Goal: Task Accomplishment & Management: Complete application form

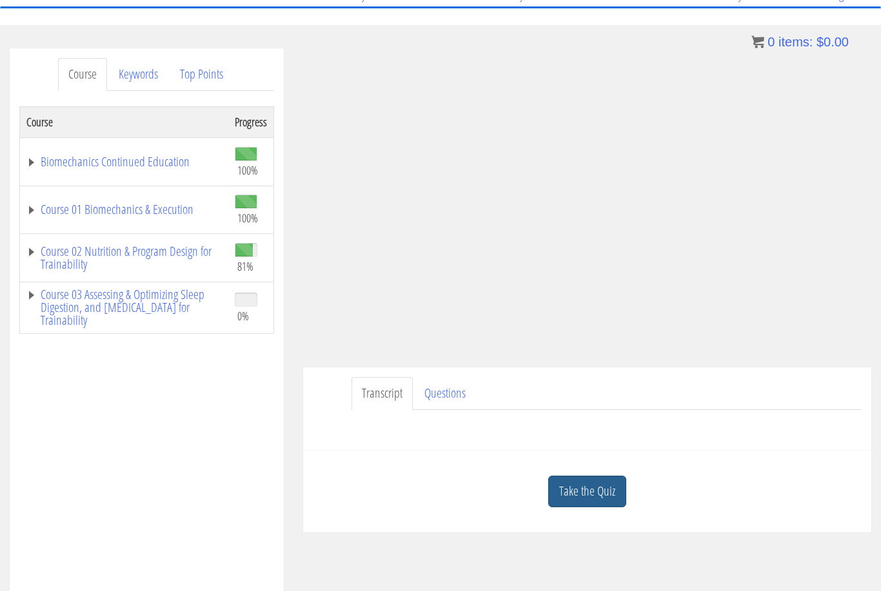
click at [575, 483] on link "Take the Quiz" at bounding box center [587, 492] width 78 height 32
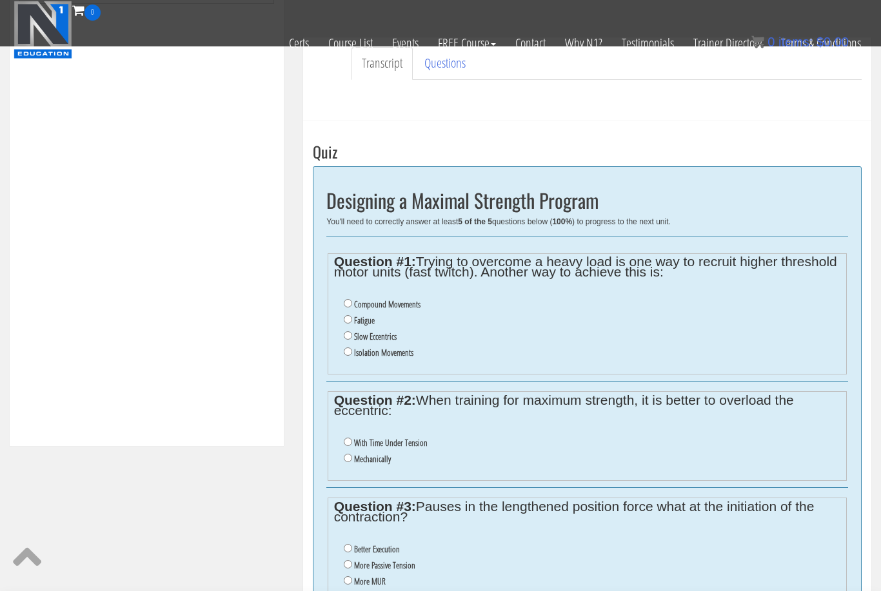
scroll to position [383, 0]
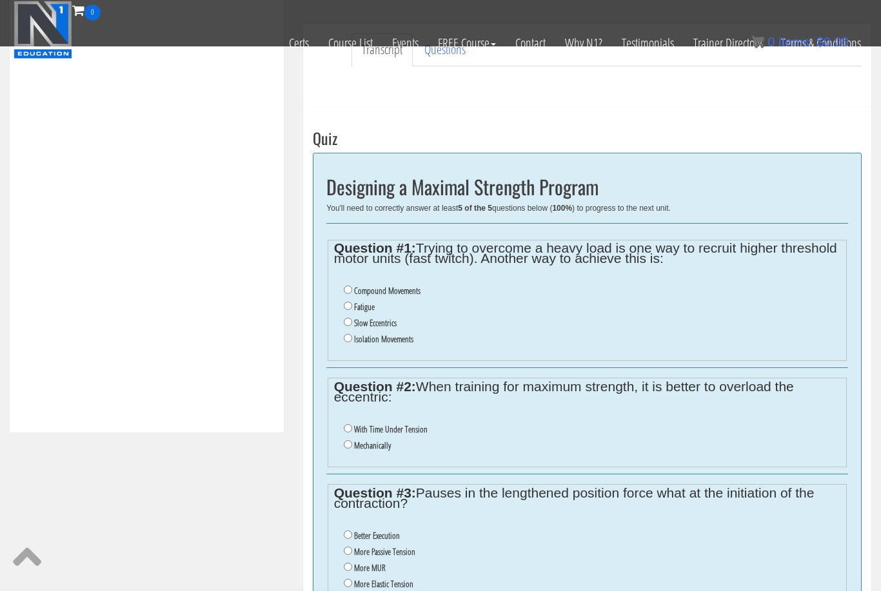
click at [363, 308] on label "Fatigue" at bounding box center [364, 307] width 21 height 10
click at [352, 308] on input "Fatigue" at bounding box center [348, 306] width 8 height 8
radio input "true"
click at [360, 291] on label "Compound Movements" at bounding box center [387, 291] width 66 height 10
click at [352, 291] on input "Compound Movements" at bounding box center [348, 290] width 8 height 8
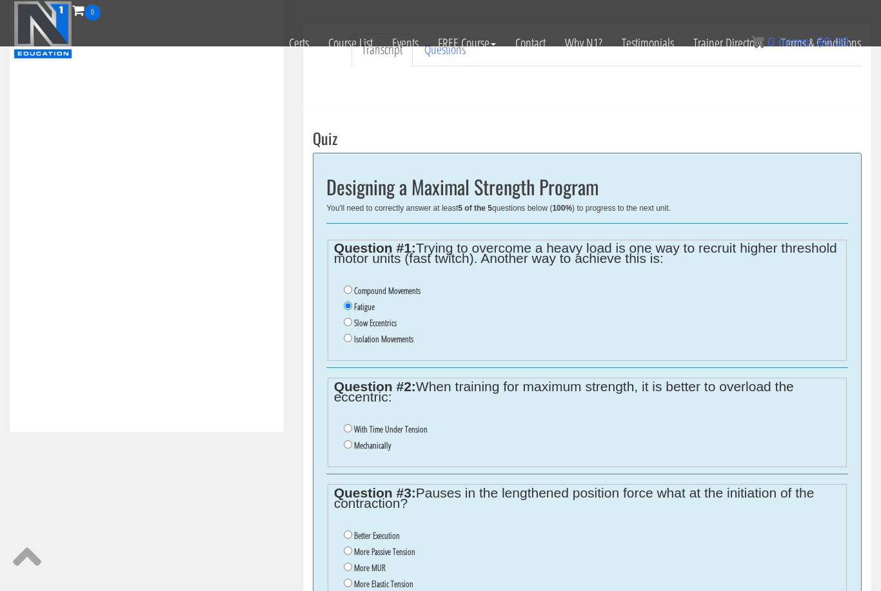
radio input "true"
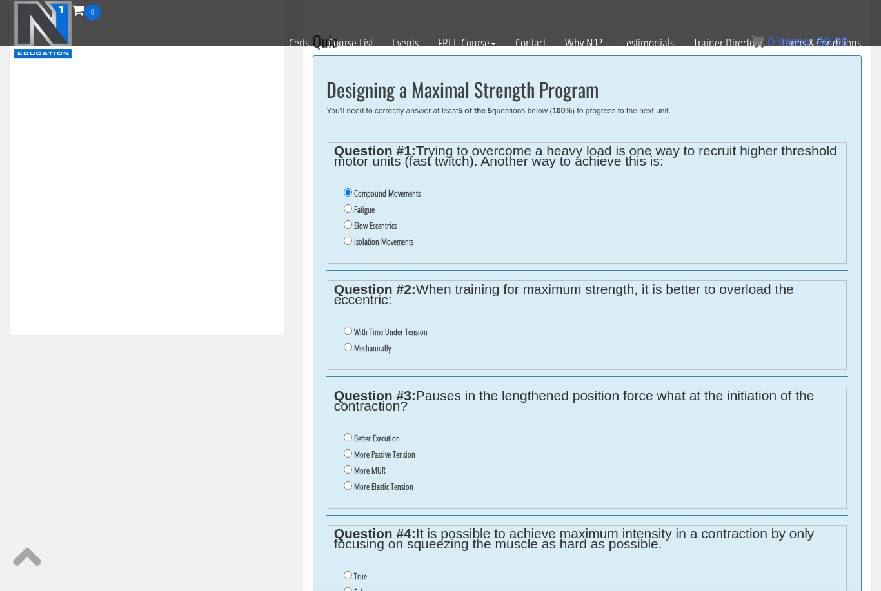
scroll to position [480, 0]
click at [420, 332] on label "With Time Under Tension" at bounding box center [391, 332] width 74 height 10
click at [352, 332] on input "With Time Under Tension" at bounding box center [348, 331] width 8 height 8
radio input "true"
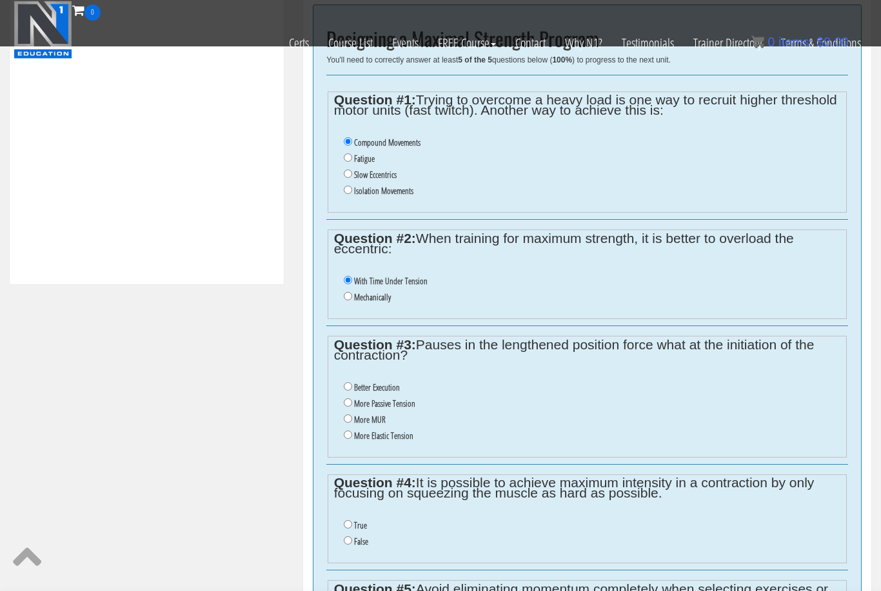
scroll to position [591, 0]
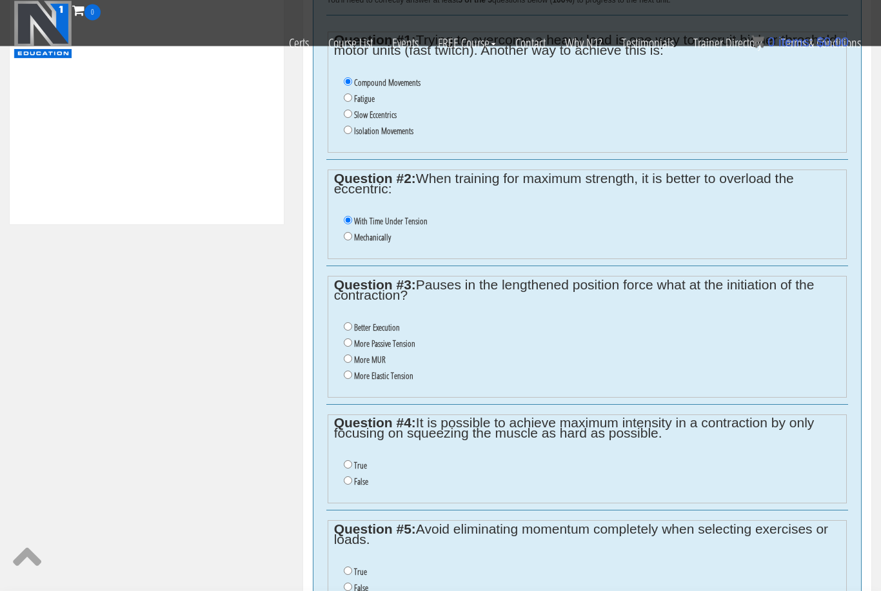
click at [378, 365] on label "More MUR" at bounding box center [370, 360] width 32 height 10
click at [352, 364] on input "More MUR" at bounding box center [348, 359] width 8 height 8
radio input "true"
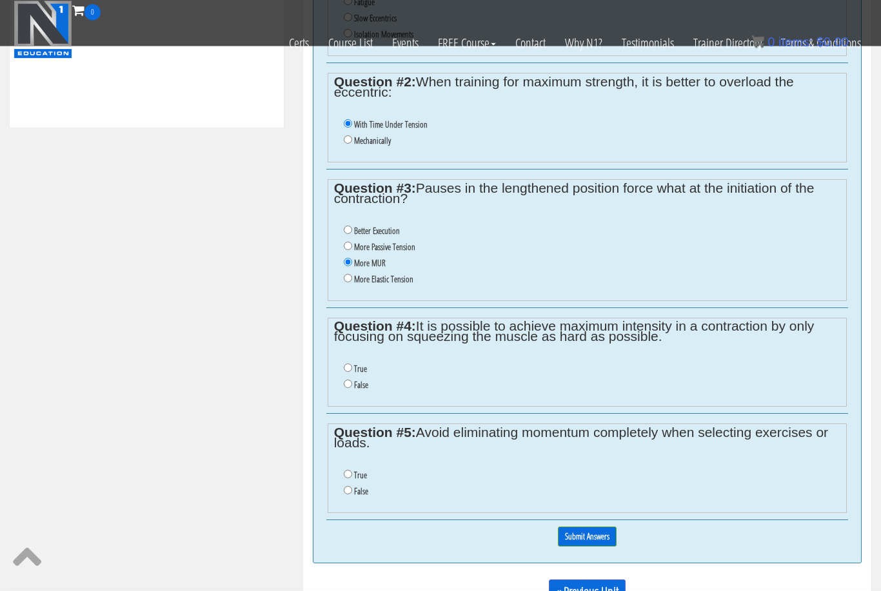
scroll to position [688, 0]
click at [351, 388] on input "False" at bounding box center [348, 384] width 8 height 8
radio input "true"
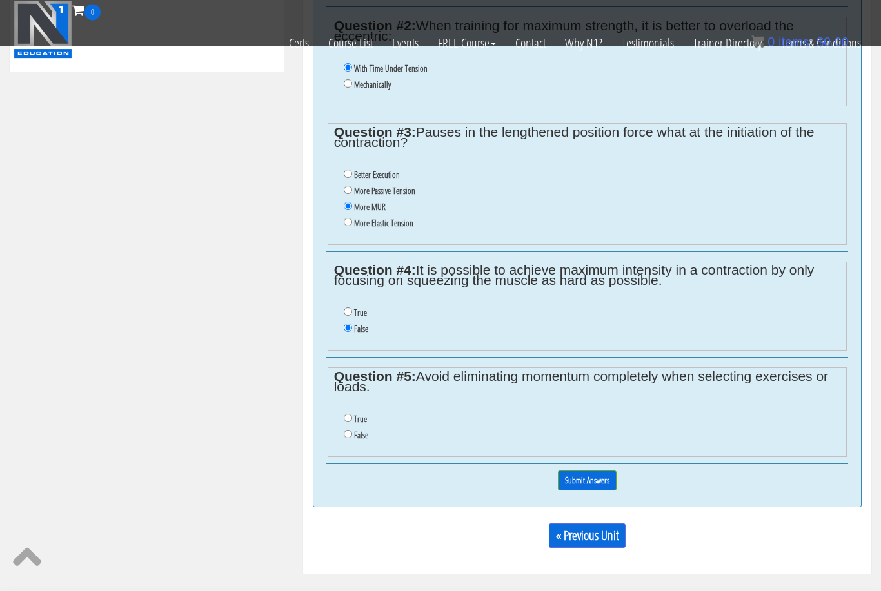
scroll to position [745, 0]
click at [349, 422] on input "True" at bounding box center [348, 417] width 8 height 8
radio input "true"
click at [594, 486] on input "Submit Answers" at bounding box center [587, 480] width 59 height 20
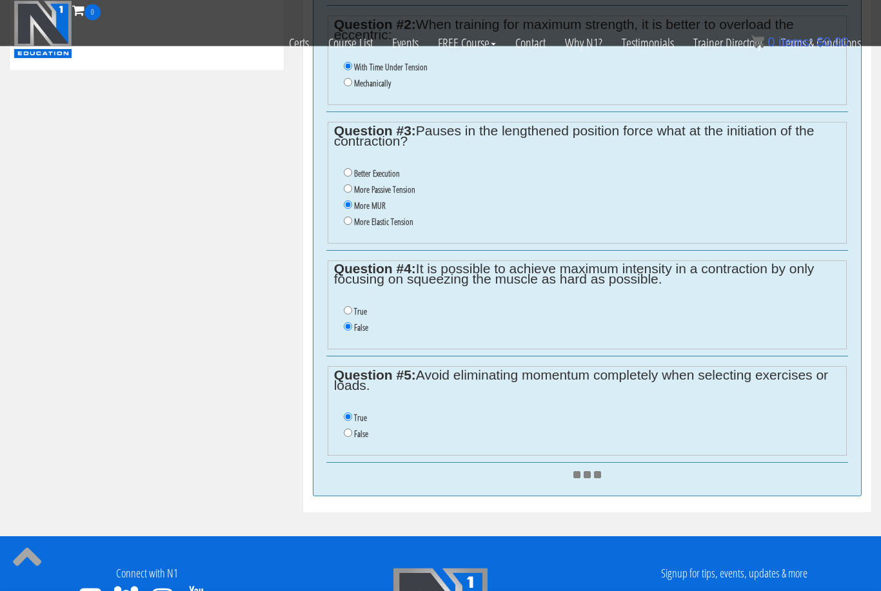
scroll to position [745, 0]
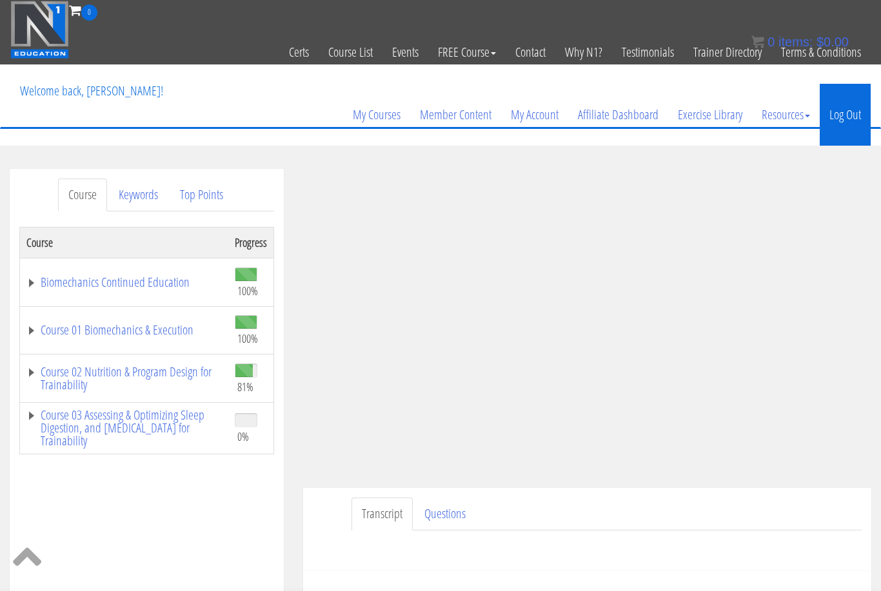
click at [841, 113] on link "Log Out" at bounding box center [845, 115] width 51 height 62
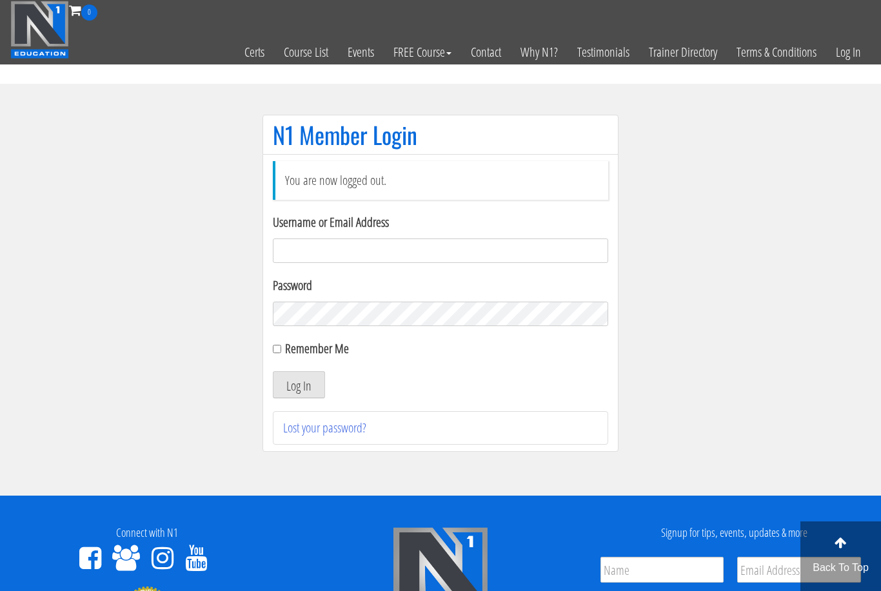
type input "[EMAIL_ADDRESS][DOMAIN_NAME]"
click at [299, 386] on button "Log In" at bounding box center [299, 384] width 52 height 27
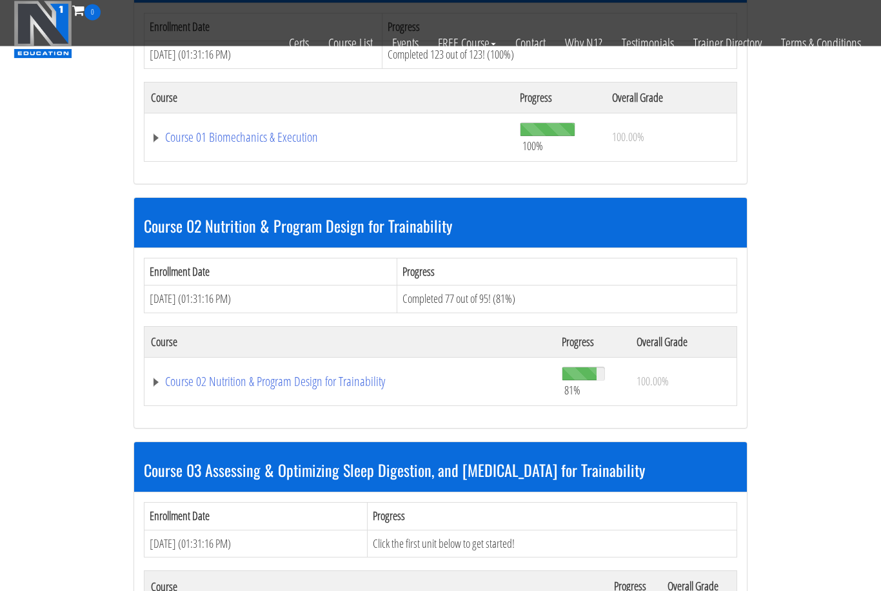
scroll to position [589, 0]
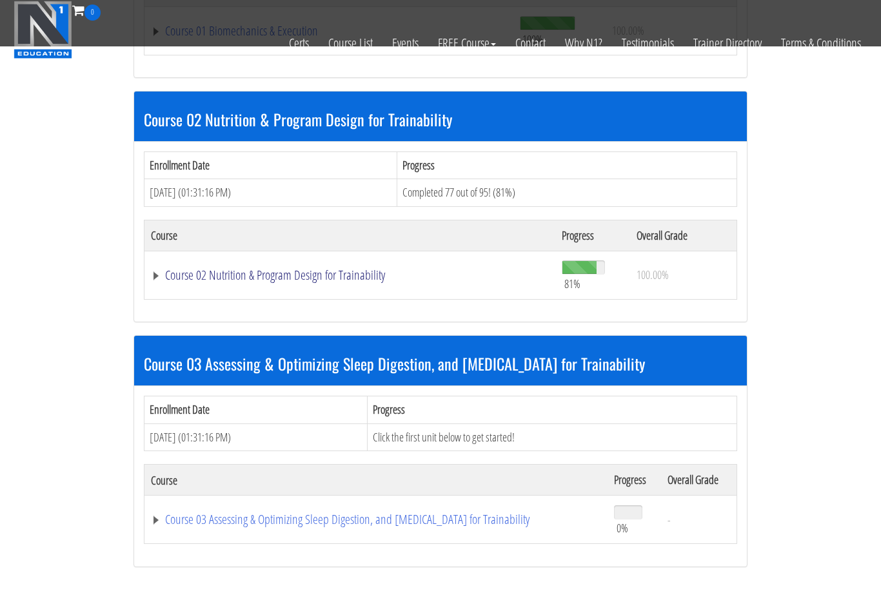
click at [366, 275] on link "Course 02 Nutrition & Program Design for Trainability" at bounding box center [350, 275] width 398 height 13
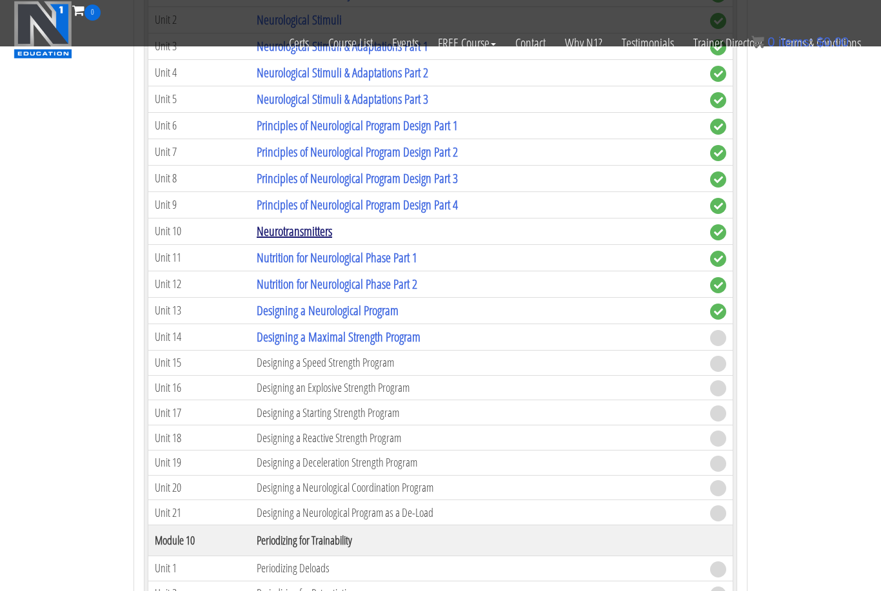
scroll to position [3098, 0]
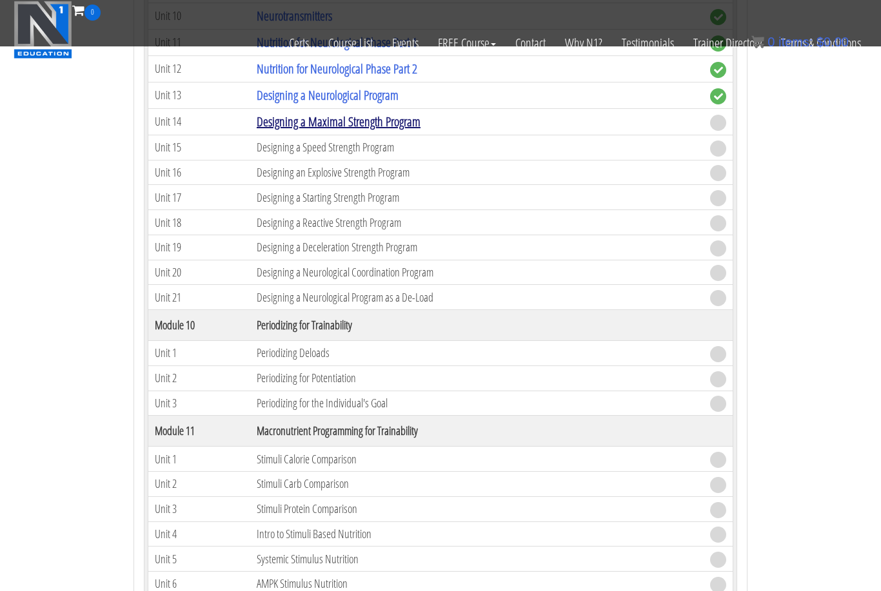
click at [339, 121] on link "Designing a Maximal Strength Program" at bounding box center [339, 121] width 164 height 17
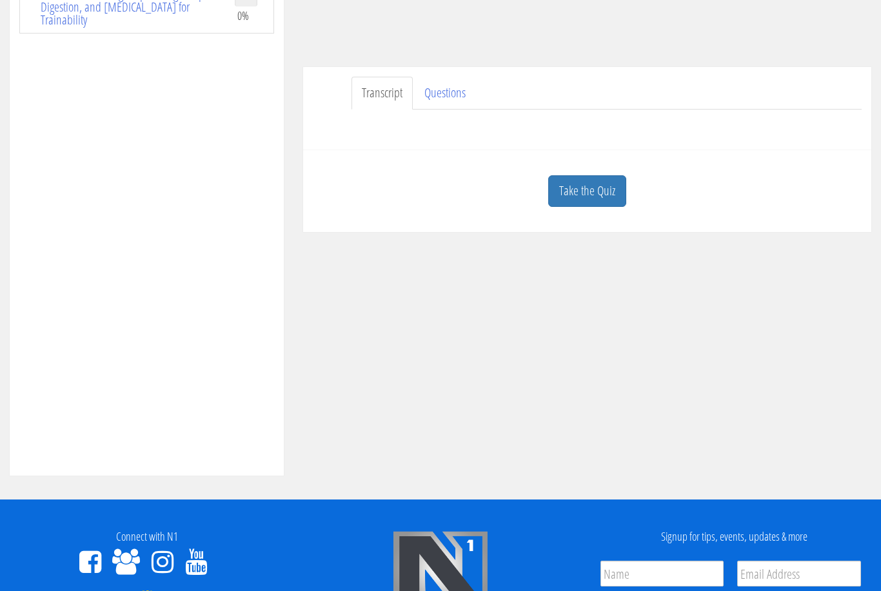
scroll to position [460, 0]
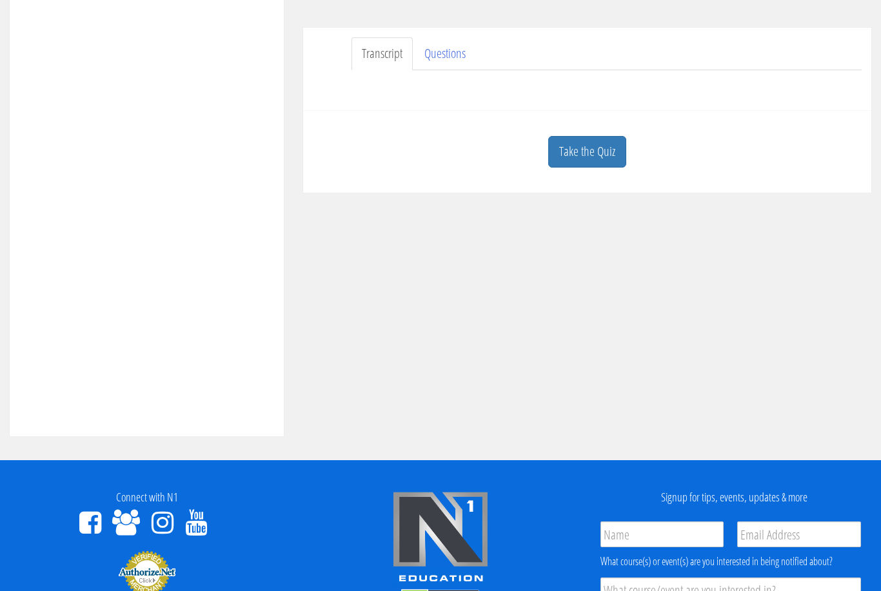
click at [587, 167] on link "Take the Quiz" at bounding box center [587, 152] width 78 height 32
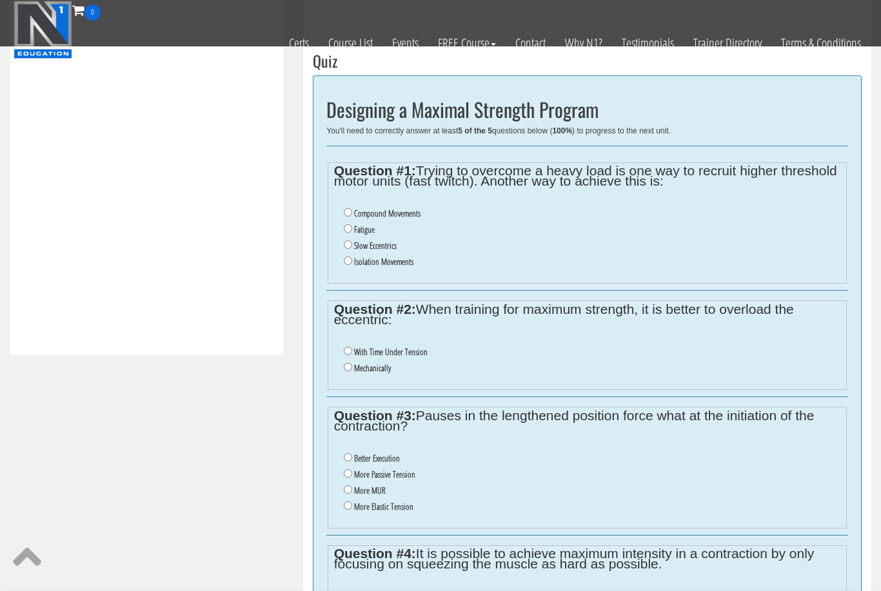
click at [362, 217] on label "Compound Movements" at bounding box center [387, 213] width 66 height 10
click at [352, 217] on input "Compound Movements" at bounding box center [348, 212] width 8 height 8
radio input "true"
click at [368, 353] on label "With Time Under Tension" at bounding box center [391, 352] width 74 height 10
click at [352, 353] on input "With Time Under Tension" at bounding box center [348, 351] width 8 height 8
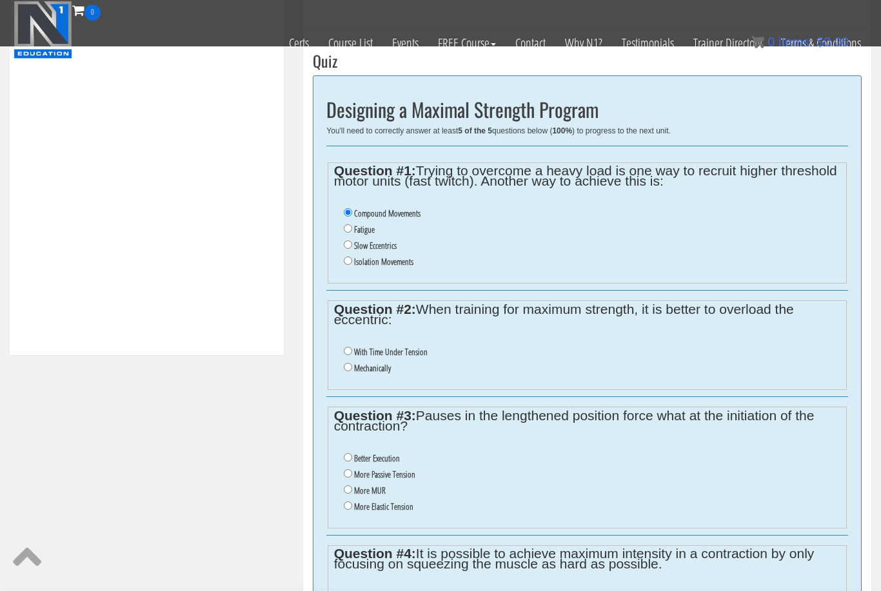
radio input "true"
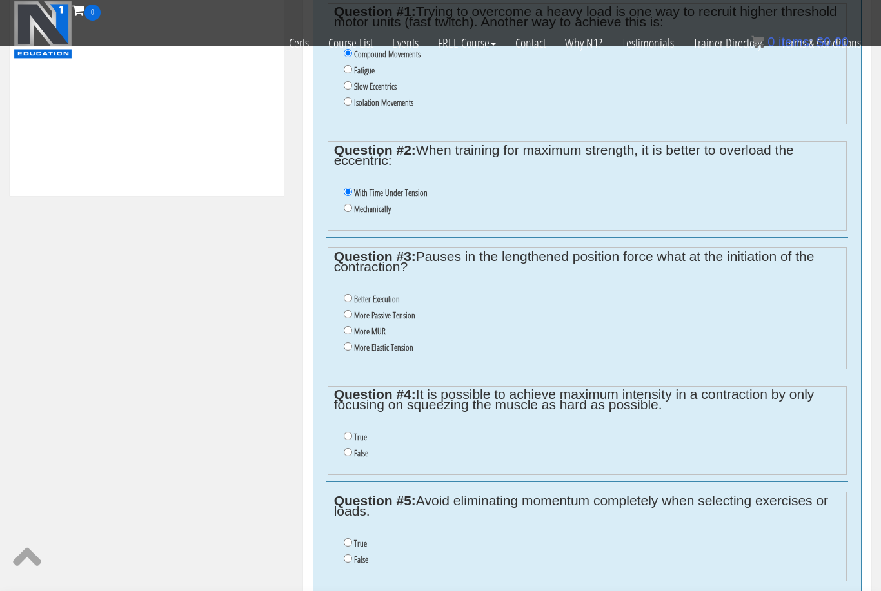
scroll to position [627, 0]
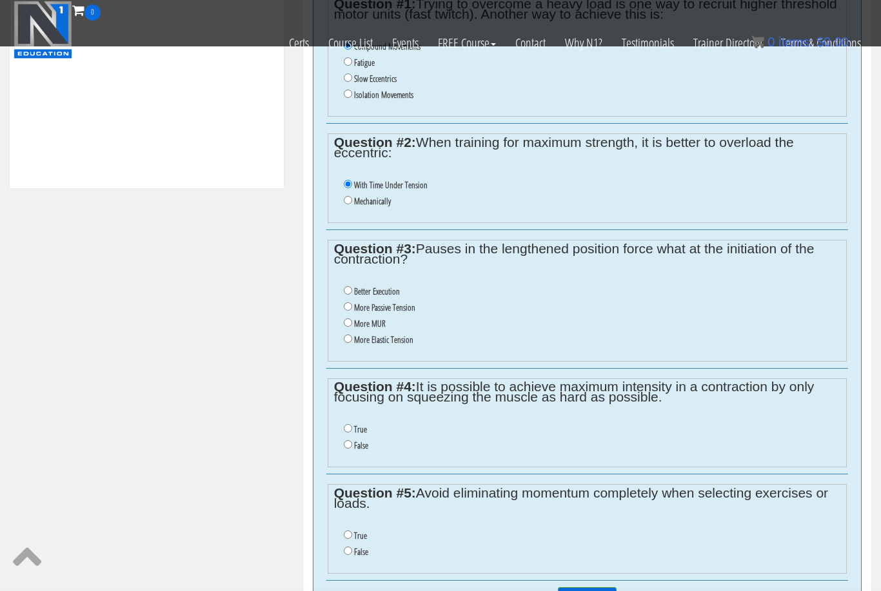
click at [371, 329] on label "More MUR" at bounding box center [370, 324] width 32 height 10
click at [352, 327] on input "More MUR" at bounding box center [348, 323] width 8 height 8
radio input "true"
click at [352, 454] on li "False" at bounding box center [592, 446] width 497 height 16
click at [351, 449] on input "False" at bounding box center [348, 444] width 8 height 8
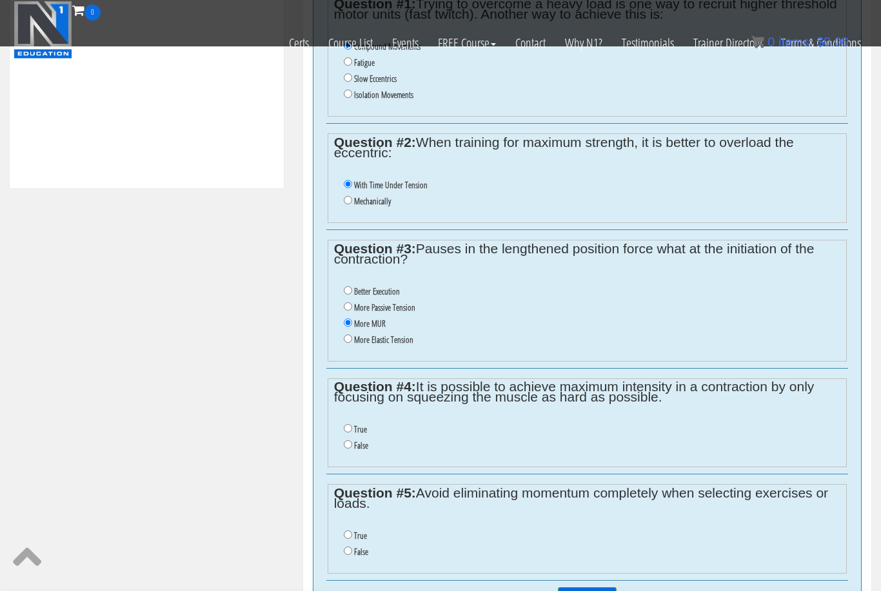
radio input "true"
click at [350, 539] on input "True" at bounding box center [348, 535] width 8 height 8
radio input "true"
click at [593, 591] on input "Submit Answers" at bounding box center [587, 597] width 59 height 20
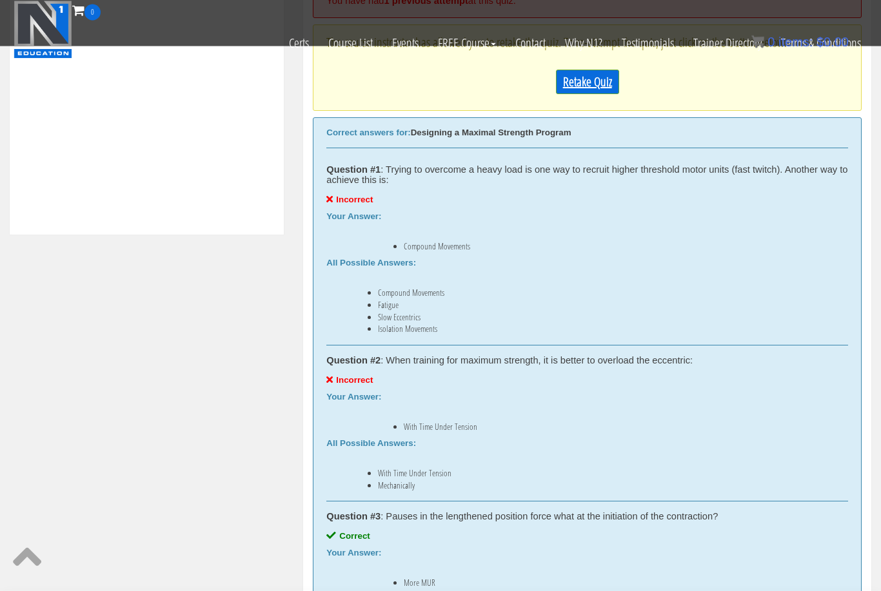
scroll to position [581, 0]
click at [596, 79] on link "Retake Quiz" at bounding box center [587, 82] width 63 height 25
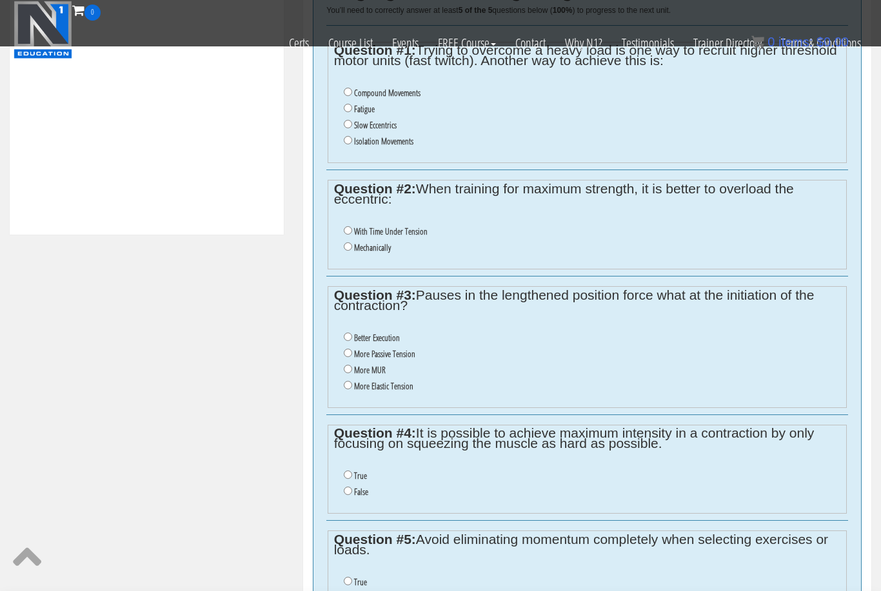
click at [347, 251] on input "Mechanically" at bounding box center [348, 246] width 8 height 8
radio input "true"
click at [348, 373] on input "More MUR" at bounding box center [348, 369] width 8 height 8
radio input "true"
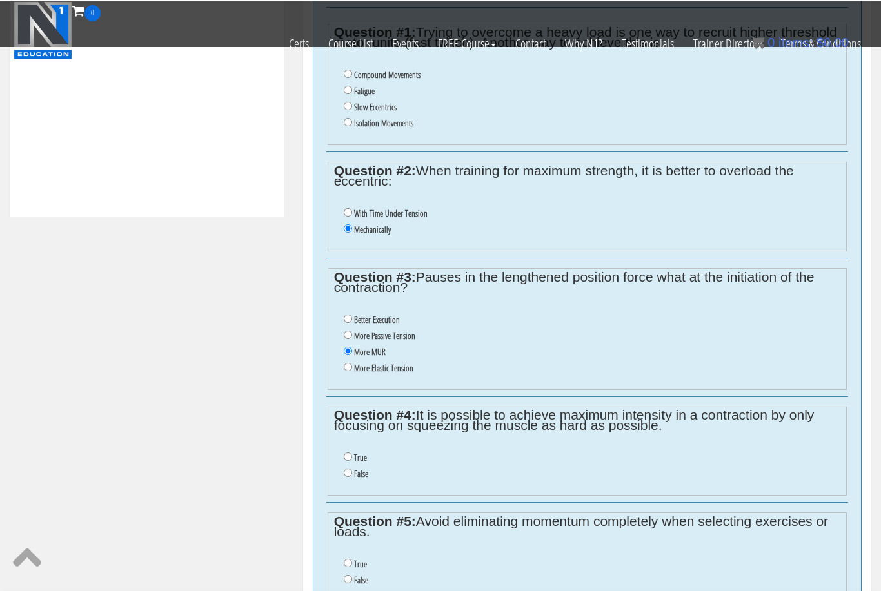
scroll to position [651, 0]
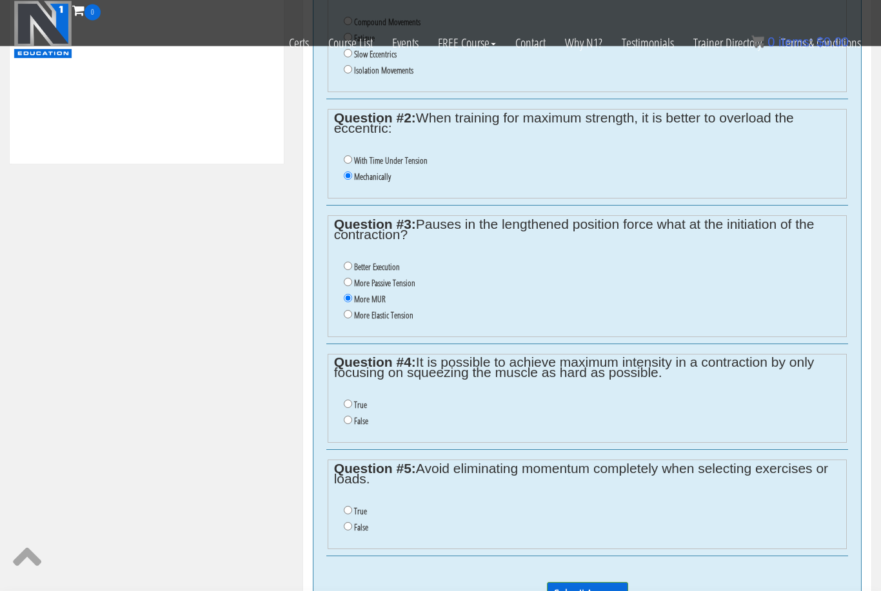
click at [351, 425] on input "False" at bounding box center [348, 421] width 8 height 8
radio input "true"
click at [348, 515] on input "True" at bounding box center [348, 511] width 8 height 8
radio input "true"
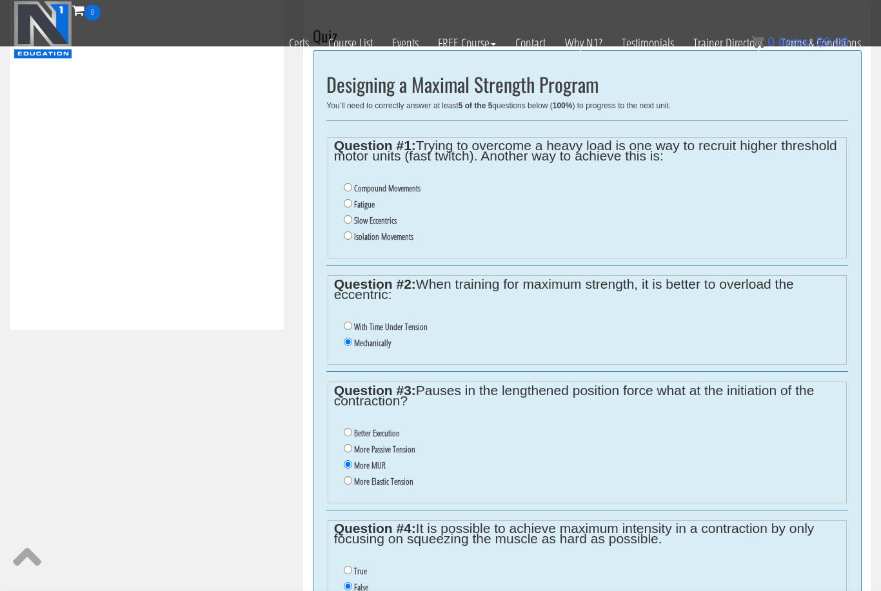
scroll to position [476, 0]
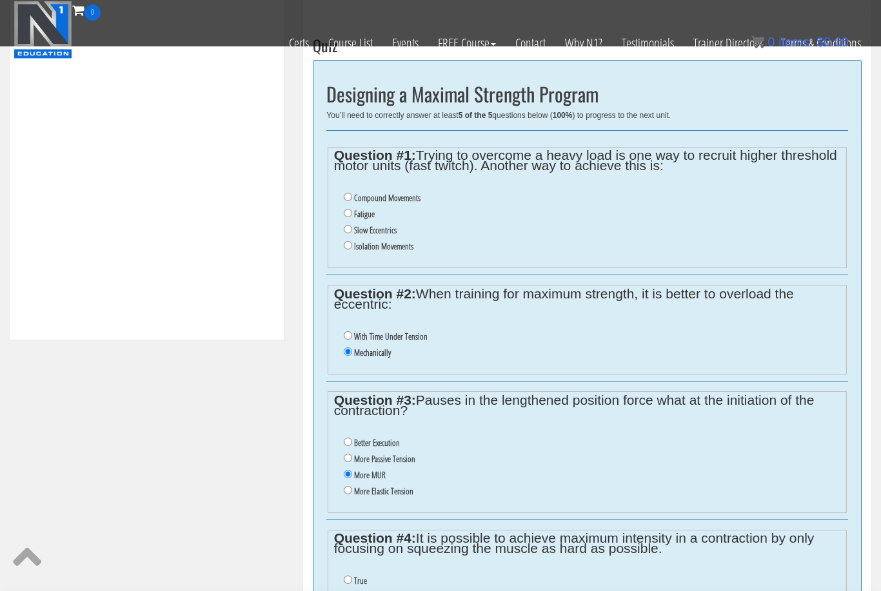
click at [353, 217] on li "Fatigue" at bounding box center [592, 214] width 497 height 16
click at [348, 213] on input "Fatigue" at bounding box center [348, 213] width 8 height 8
radio input "true"
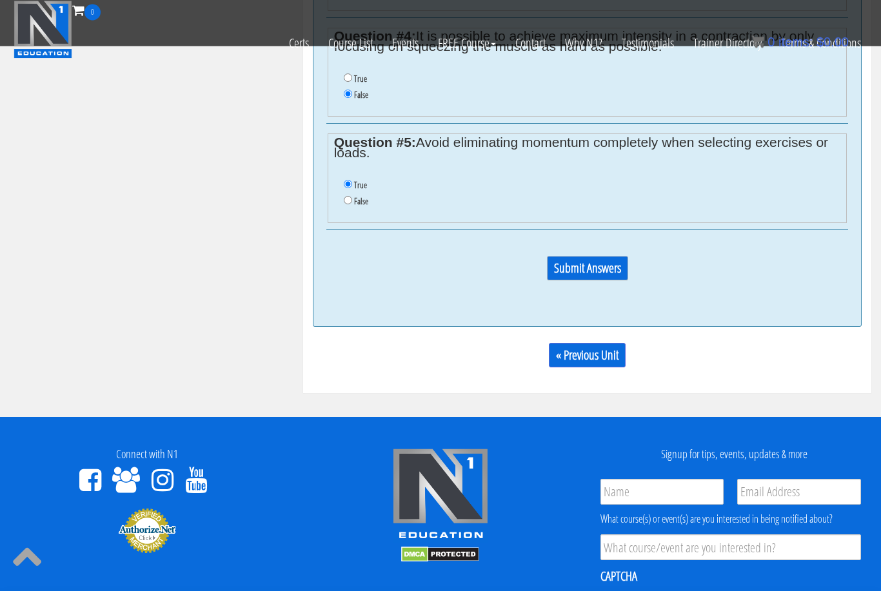
click at [577, 281] on input "Submit Answers" at bounding box center [587, 269] width 81 height 25
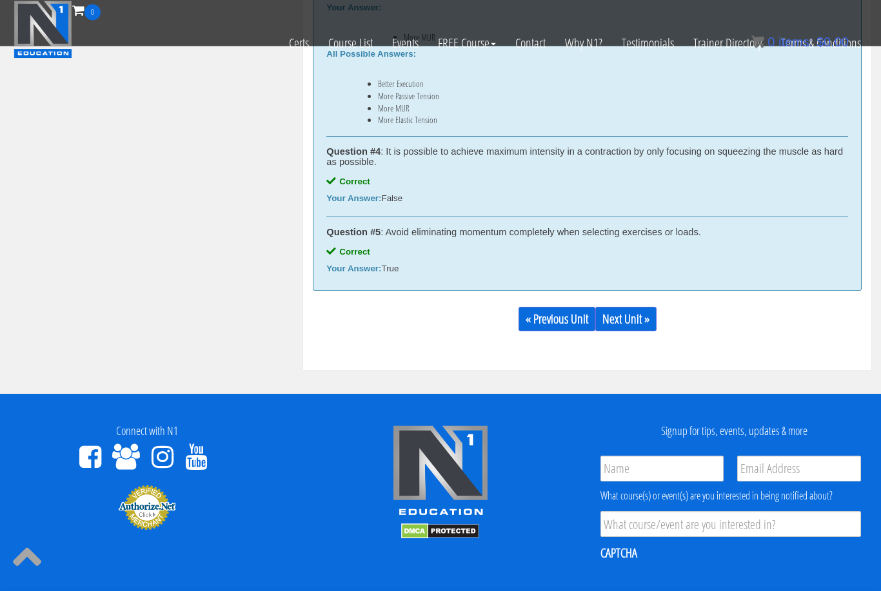
scroll to position [1144, 0]
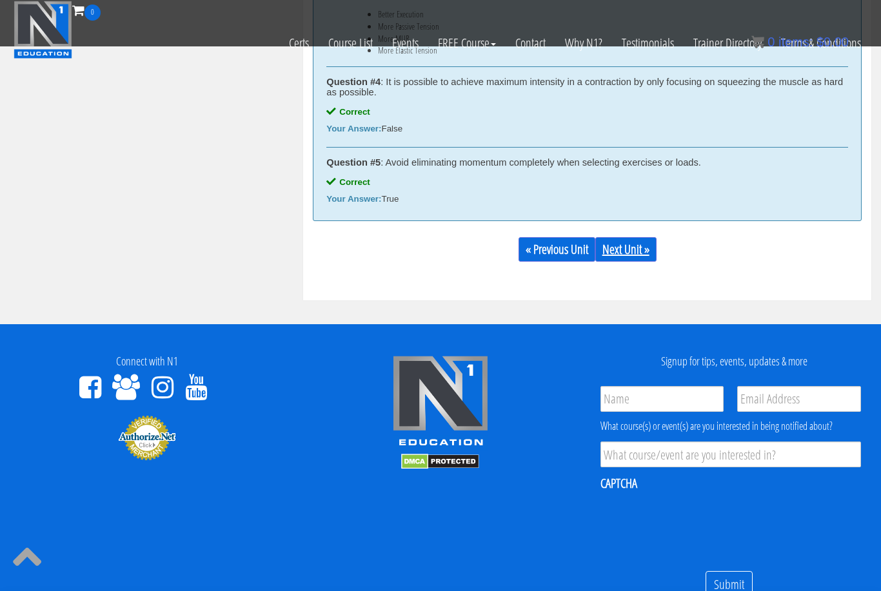
click at [646, 256] on link "Next Unit »" at bounding box center [625, 249] width 61 height 25
